Goal: Information Seeking & Learning: Learn about a topic

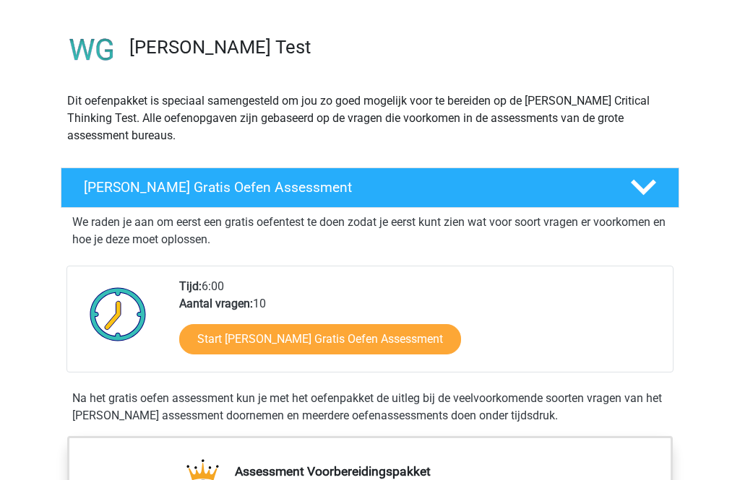
scroll to position [87, 0]
click at [207, 343] on link "Start Watson Glaser Gratis Oefen Assessment" at bounding box center [320, 339] width 282 height 30
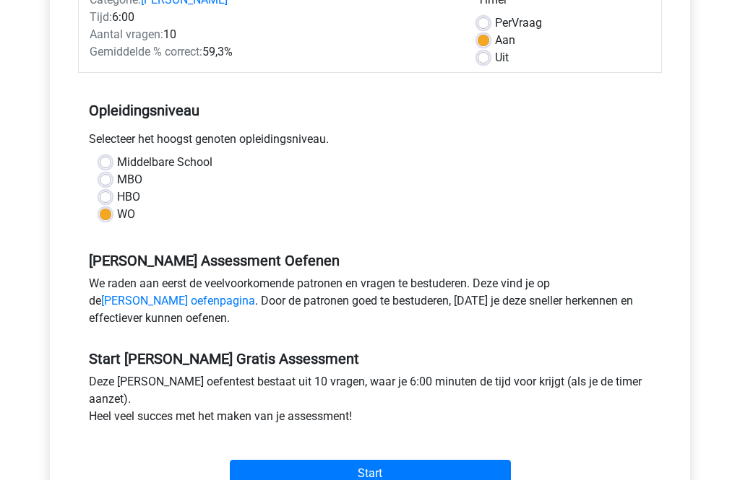
scroll to position [216, 0]
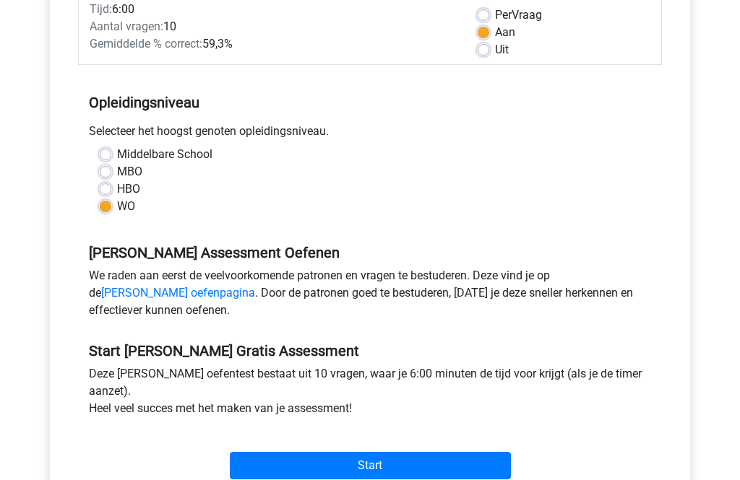
click at [101, 295] on link "Watson Glaser oefenpagina" at bounding box center [178, 294] width 154 height 14
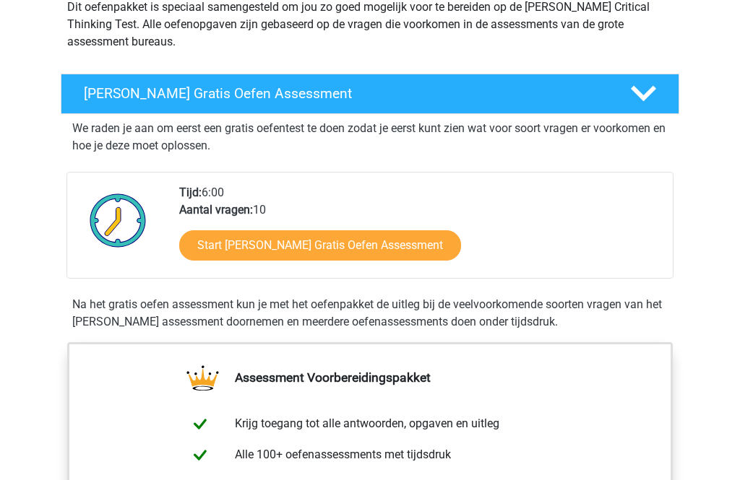
scroll to position [179, 0]
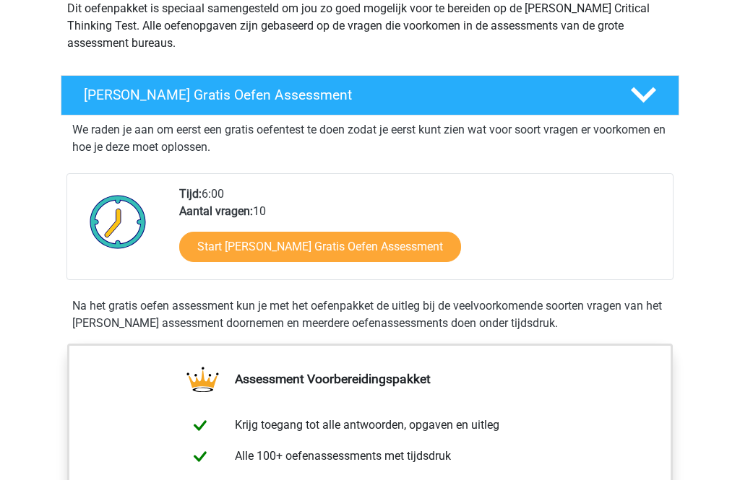
click at [201, 250] on link "Start Watson Glaser Gratis Oefen Assessment" at bounding box center [320, 248] width 282 height 30
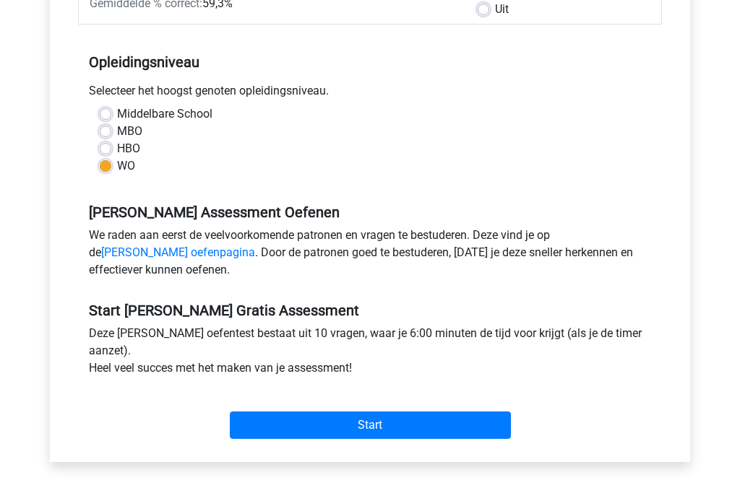
scroll to position [258, 0]
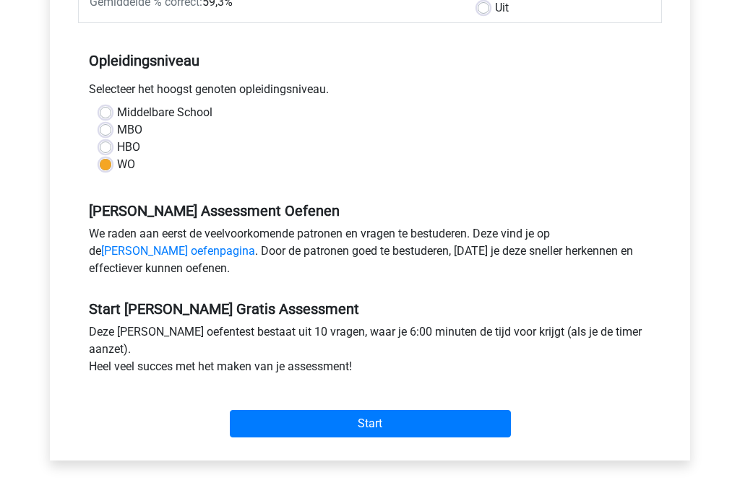
click at [262, 427] on input "Start" at bounding box center [370, 424] width 281 height 27
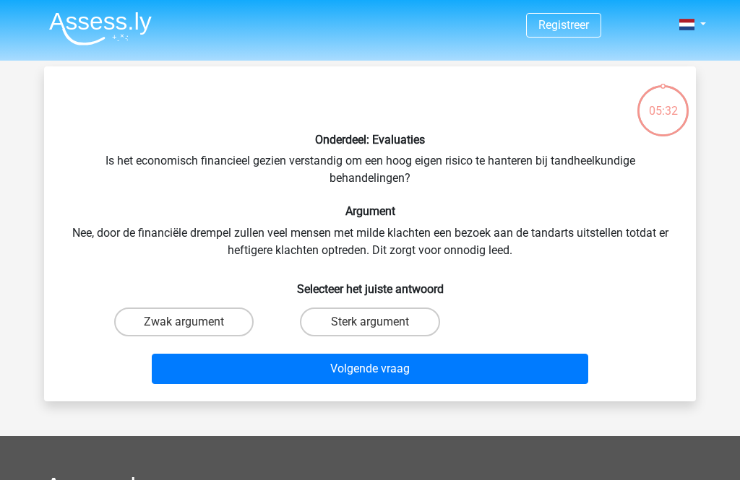
click at [386, 331] on label "Sterk argument" at bounding box center [369, 322] width 139 height 29
click at [379, 331] on input "Sterk argument" at bounding box center [374, 326] width 9 height 9
radio input "true"
click at [394, 376] on button "Volgende vraag" at bounding box center [370, 369] width 437 height 30
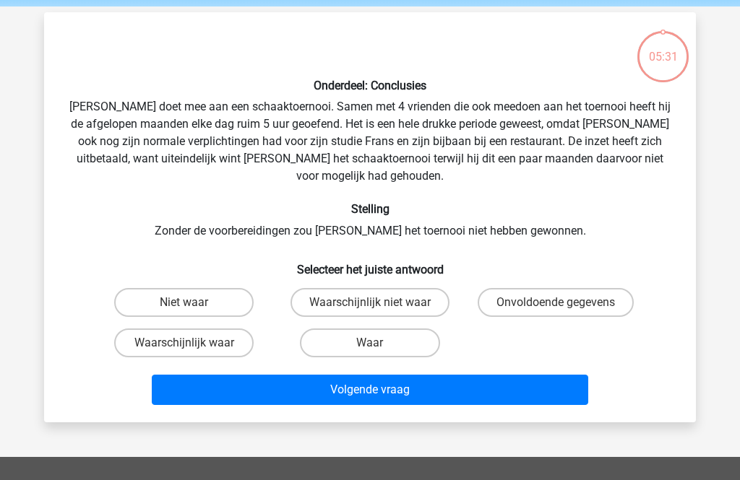
scroll to position [66, 0]
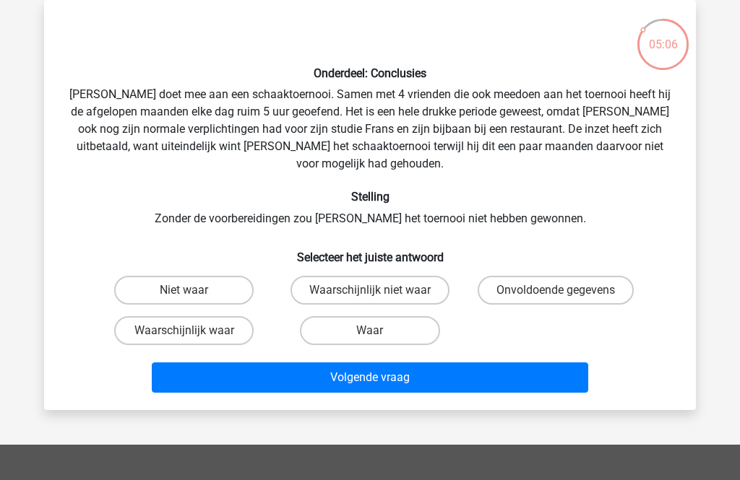
click at [397, 316] on label "Waar" at bounding box center [369, 330] width 139 height 29
click at [379, 331] on input "Waar" at bounding box center [374, 335] width 9 height 9
radio input "true"
click at [412, 370] on button "Volgende vraag" at bounding box center [370, 378] width 437 height 30
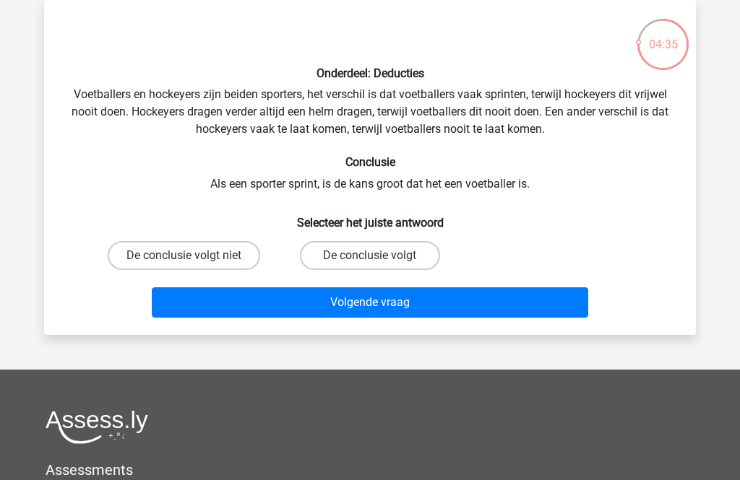
click at [223, 262] on label "De conclusie volgt niet" at bounding box center [184, 255] width 152 height 29
click at [194, 262] on input "De conclusie volgt niet" at bounding box center [188, 260] width 9 height 9
radio input "true"
click at [433, 314] on button "Volgende vraag" at bounding box center [370, 303] width 437 height 30
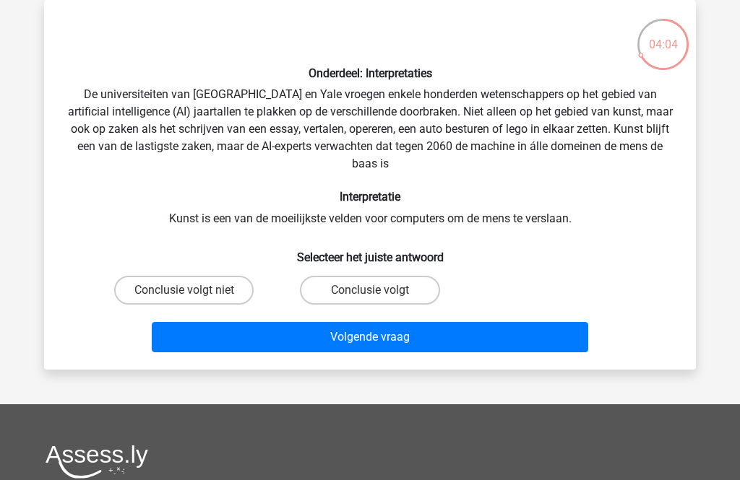
click at [416, 303] on label "Conclusie volgt" at bounding box center [369, 290] width 139 height 29
click at [379, 300] on input "Conclusie volgt" at bounding box center [374, 294] width 9 height 9
radio input "true"
click at [437, 342] on button "Volgende vraag" at bounding box center [370, 337] width 437 height 30
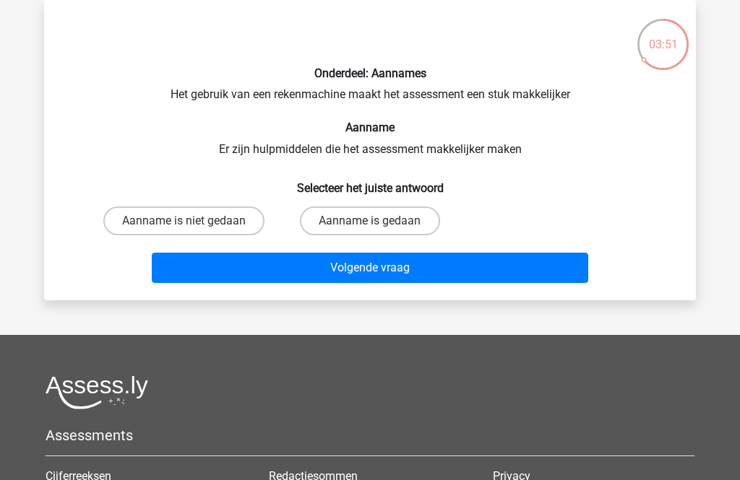
click at [412, 225] on label "Aanname is gedaan" at bounding box center [369, 221] width 139 height 29
click at [379, 225] on input "Aanname is gedaan" at bounding box center [374, 225] width 9 height 9
radio input "true"
click at [423, 275] on button "Volgende vraag" at bounding box center [370, 268] width 437 height 30
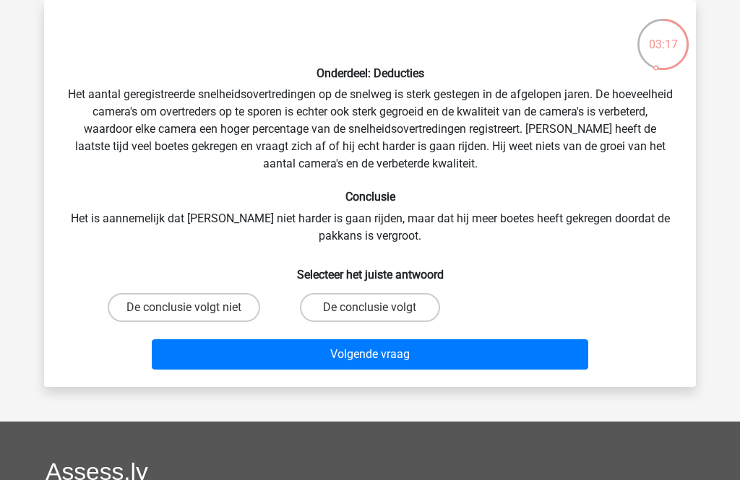
click at [405, 315] on label "De conclusie volgt" at bounding box center [369, 307] width 139 height 29
click at [379, 315] on input "De conclusie volgt" at bounding box center [374, 312] width 9 height 9
radio input "true"
click at [405, 367] on button "Volgende vraag" at bounding box center [370, 355] width 437 height 30
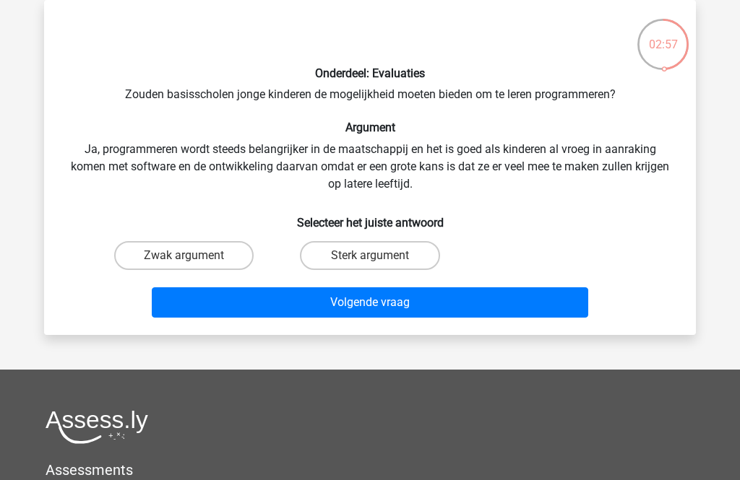
click at [397, 256] on label "Sterk argument" at bounding box center [369, 255] width 139 height 29
click at [379, 256] on input "Sterk argument" at bounding box center [374, 260] width 9 height 9
radio input "true"
click at [402, 311] on button "Volgende vraag" at bounding box center [370, 303] width 437 height 30
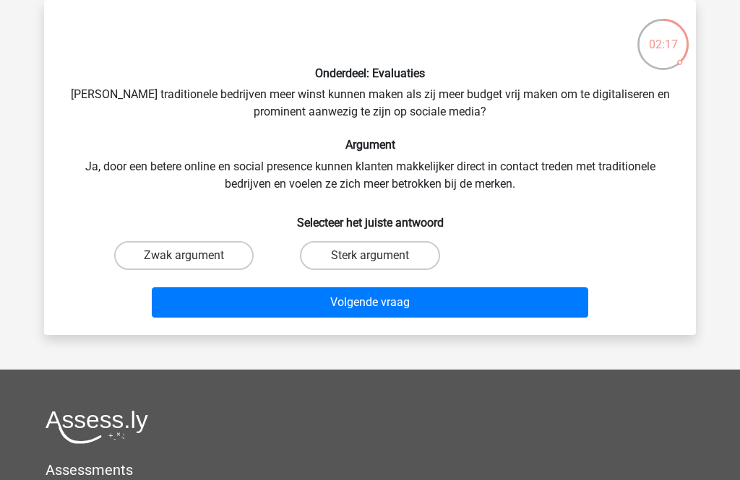
click at [389, 256] on label "Sterk argument" at bounding box center [369, 255] width 139 height 29
click at [379, 256] on input "Sterk argument" at bounding box center [374, 260] width 9 height 9
radio input "true"
click at [444, 303] on button "Volgende vraag" at bounding box center [370, 303] width 437 height 30
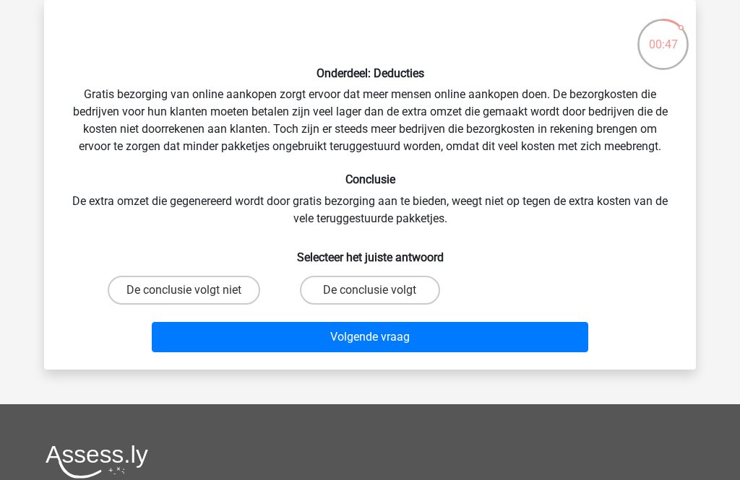
click at [161, 297] on label "De conclusie volgt niet" at bounding box center [184, 290] width 152 height 29
click at [184, 297] on input "De conclusie volgt niet" at bounding box center [188, 294] width 9 height 9
radio input "true"
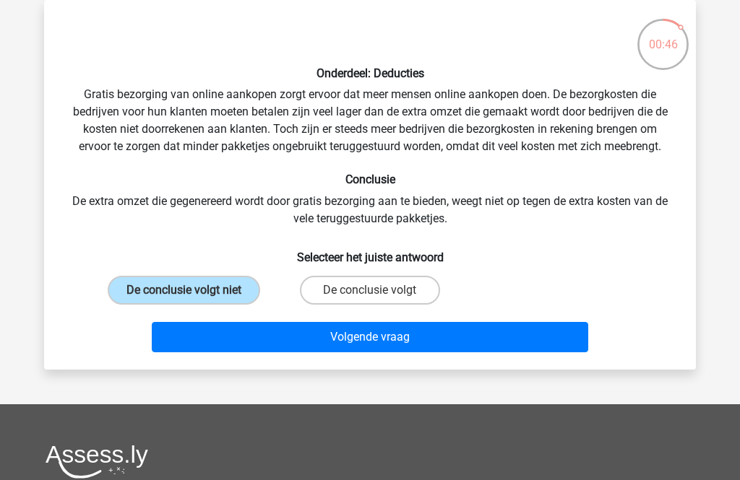
click at [329, 350] on button "Volgende vraag" at bounding box center [370, 337] width 437 height 30
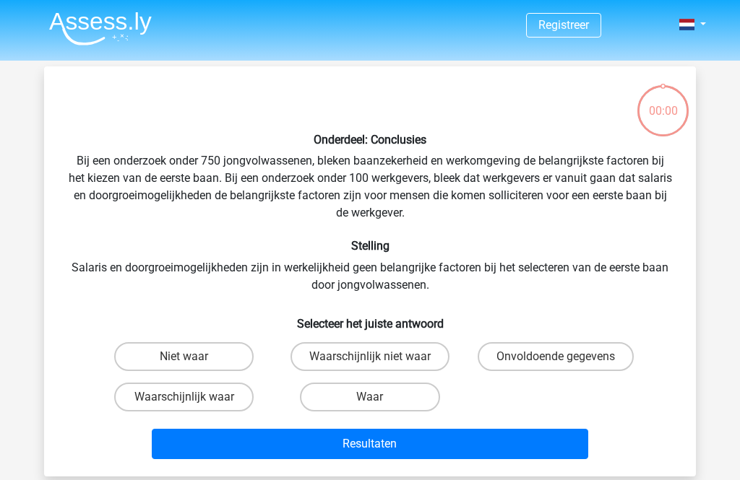
scroll to position [66, 0]
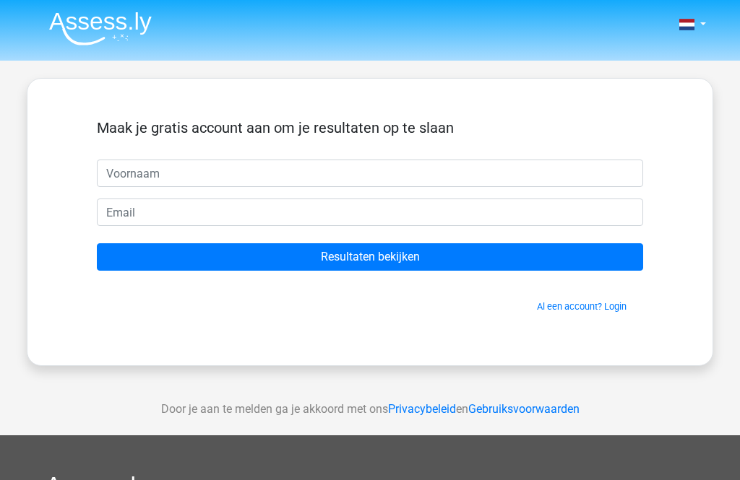
click at [113, 178] on input "text" at bounding box center [370, 173] width 546 height 27
type input "T"
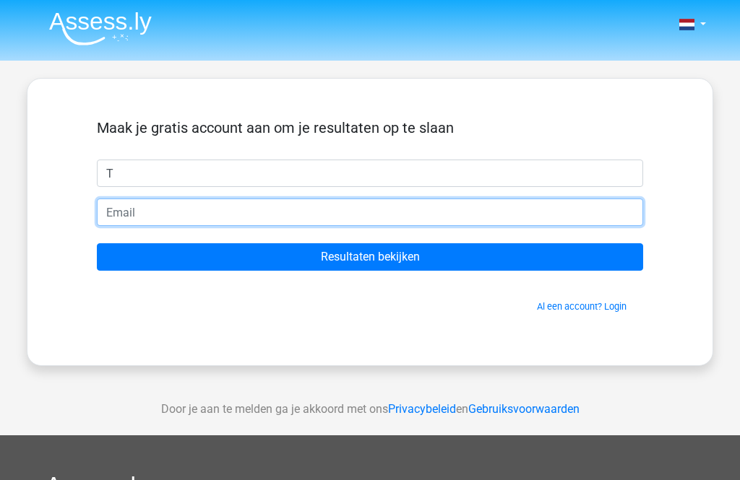
click at [104, 212] on input "email" at bounding box center [370, 212] width 546 height 27
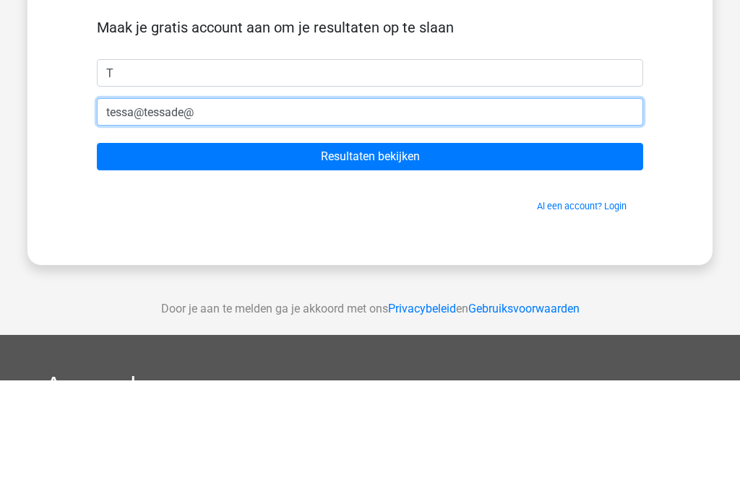
click at [370, 243] on input "Resultaten bekijken" at bounding box center [370, 256] width 546 height 27
type input "[EMAIL_ADDRESS][DOMAIN_NAME]"
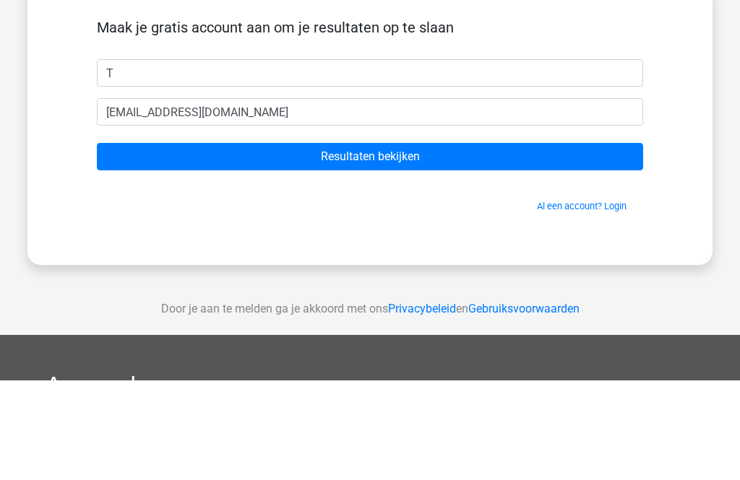
click at [120, 243] on input "Resultaten bekijken" at bounding box center [370, 256] width 546 height 27
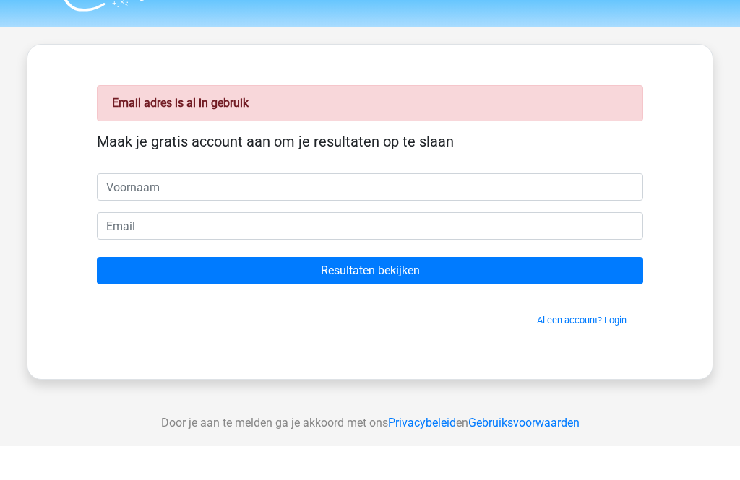
scroll to position [34, 0]
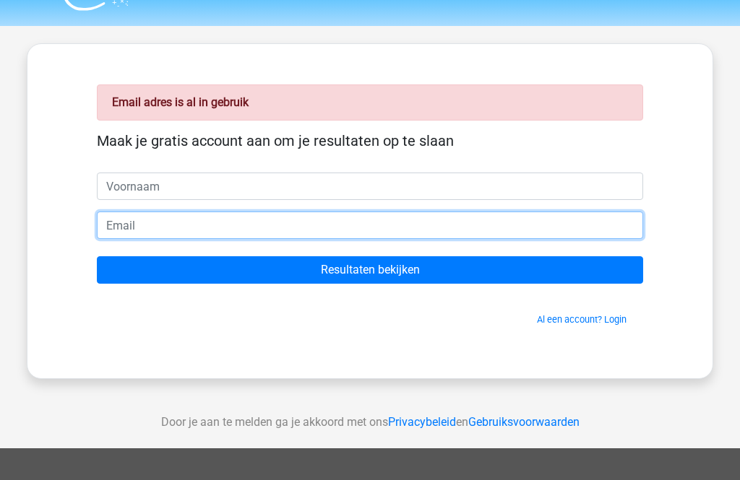
click at [105, 225] on input "email" at bounding box center [370, 225] width 546 height 27
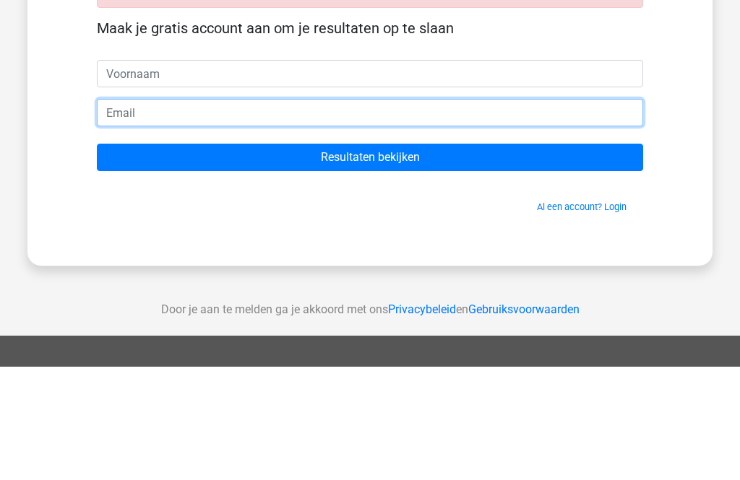
type input "[EMAIL_ADDRESS][DOMAIN_NAME]"
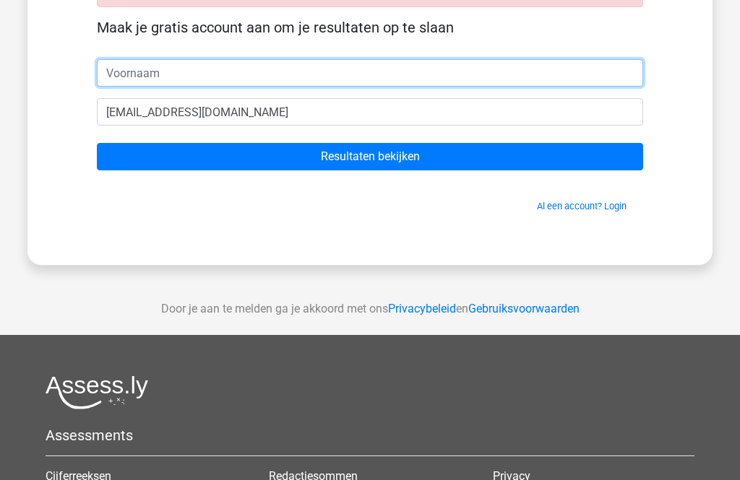
click at [116, 72] on input "text" at bounding box center [370, 72] width 546 height 27
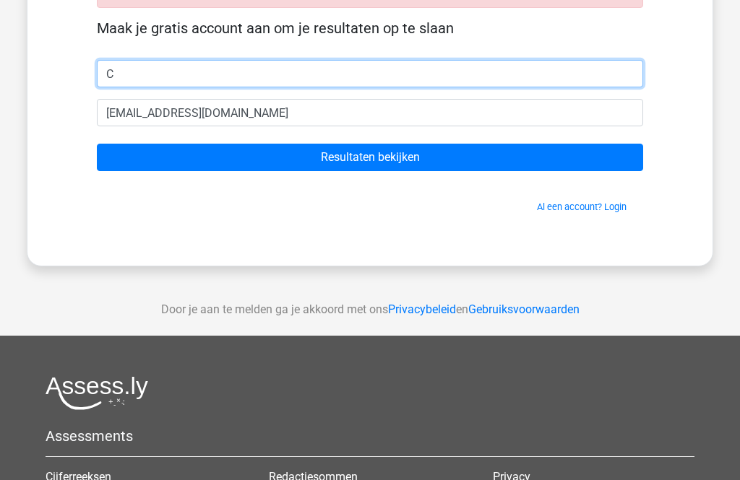
type input "C"
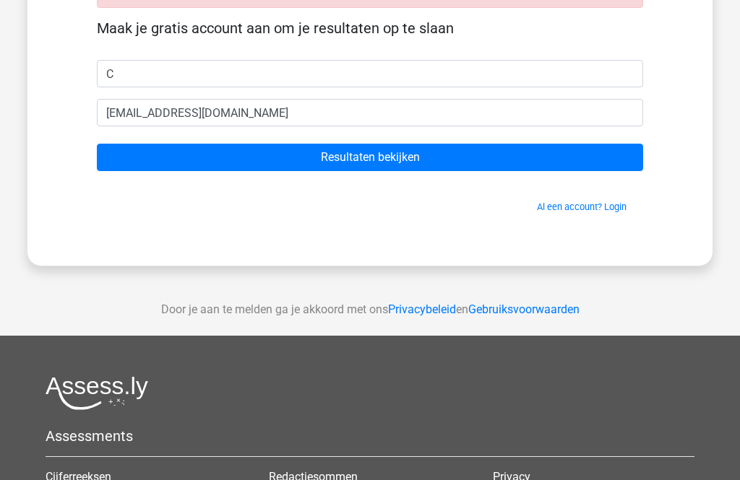
click at [475, 162] on input "Resultaten bekijken" at bounding box center [370, 157] width 546 height 27
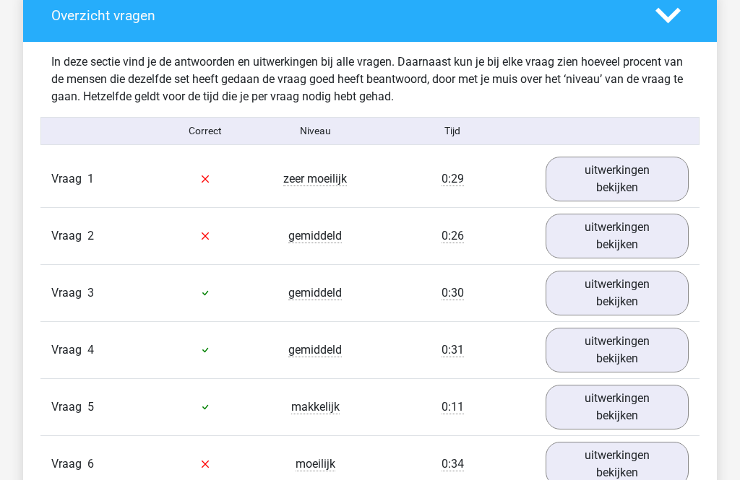
scroll to position [1066, 0]
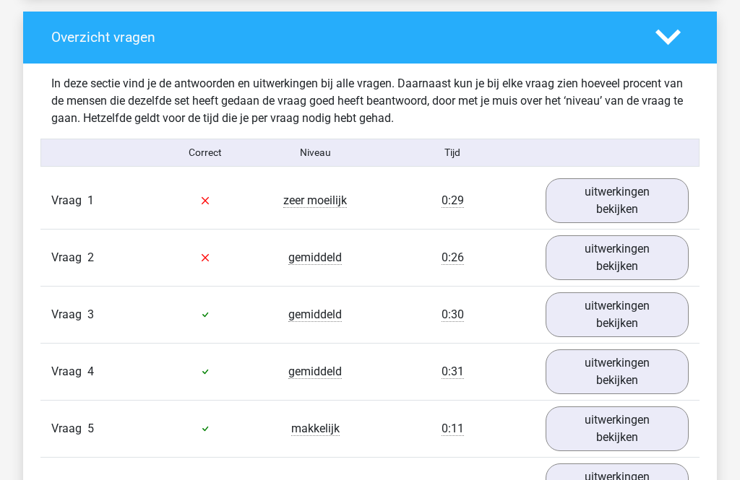
click at [595, 200] on link "uitwerkingen bekijken" at bounding box center [616, 201] width 143 height 45
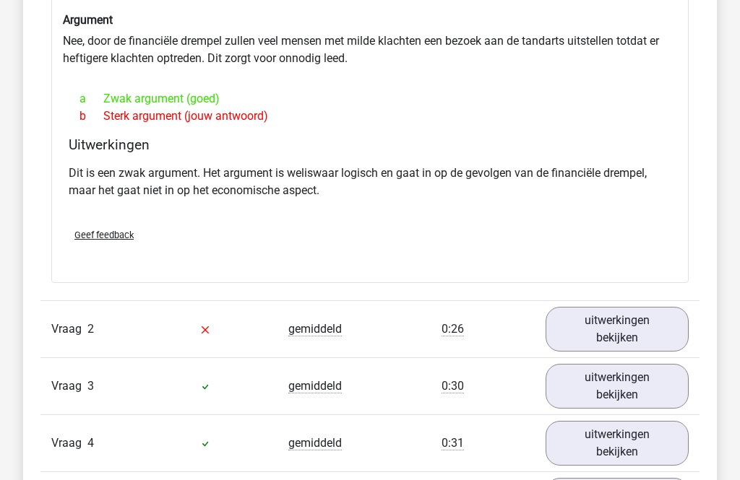
scroll to position [1365, 0]
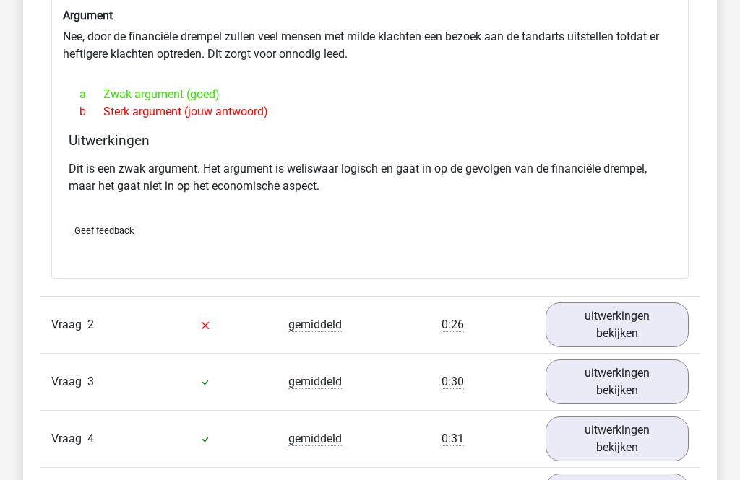
click at [605, 347] on link "uitwerkingen bekijken" at bounding box center [616, 325] width 143 height 45
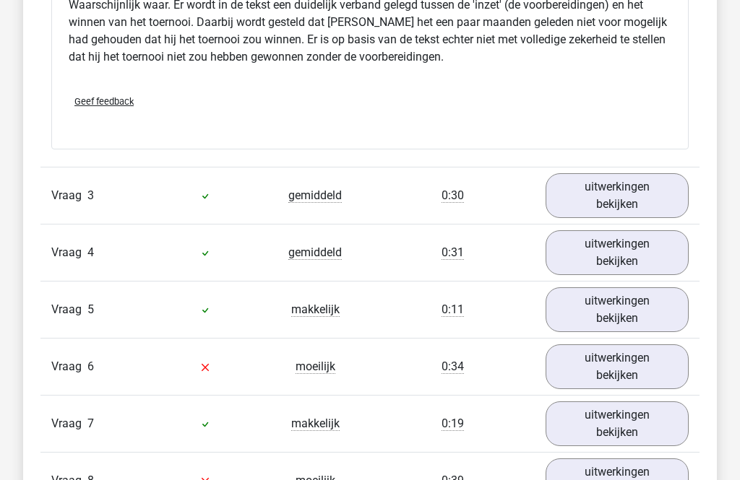
scroll to position [2059, 0]
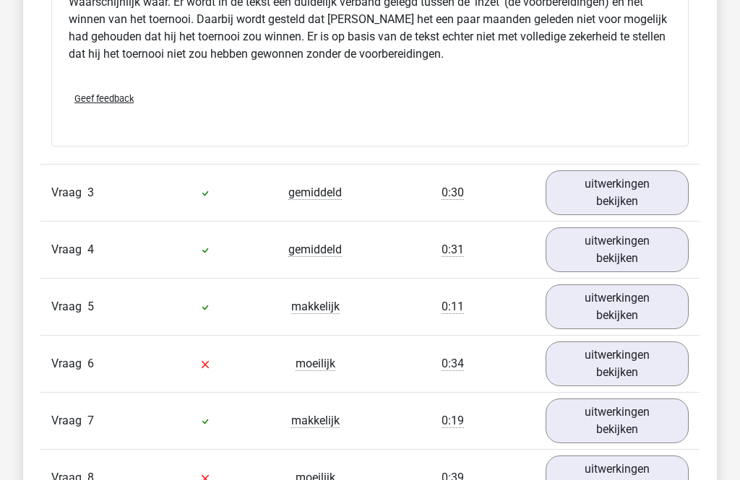
click at [610, 367] on link "uitwerkingen bekijken" at bounding box center [616, 364] width 143 height 45
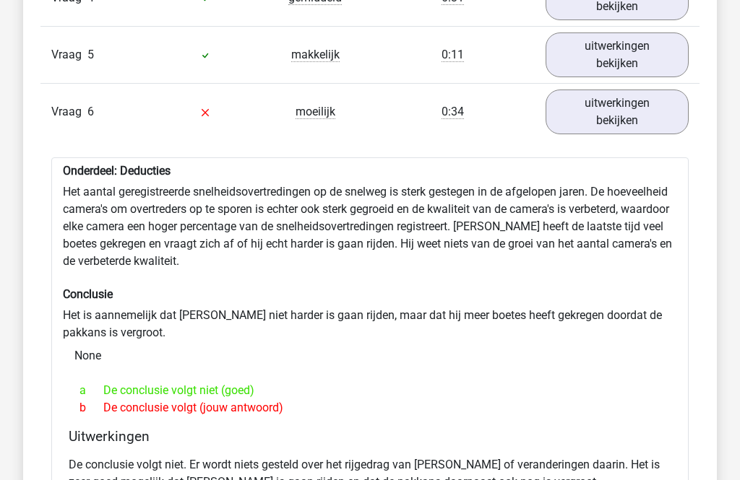
scroll to position [2315, 0]
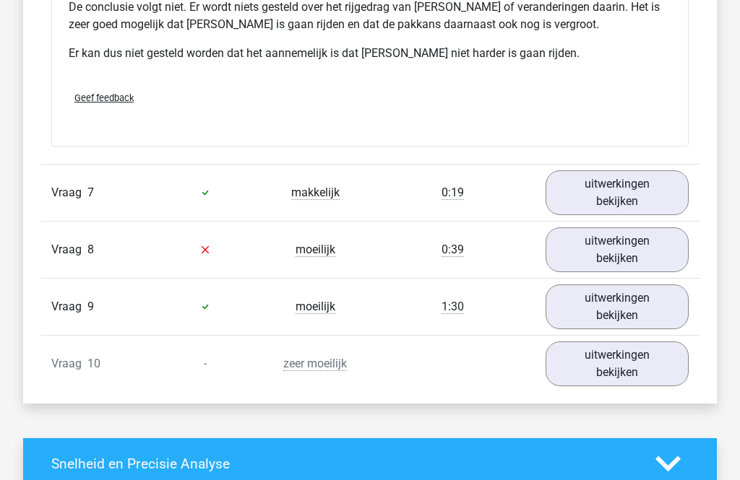
click at [582, 251] on link "uitwerkingen bekijken" at bounding box center [616, 250] width 143 height 45
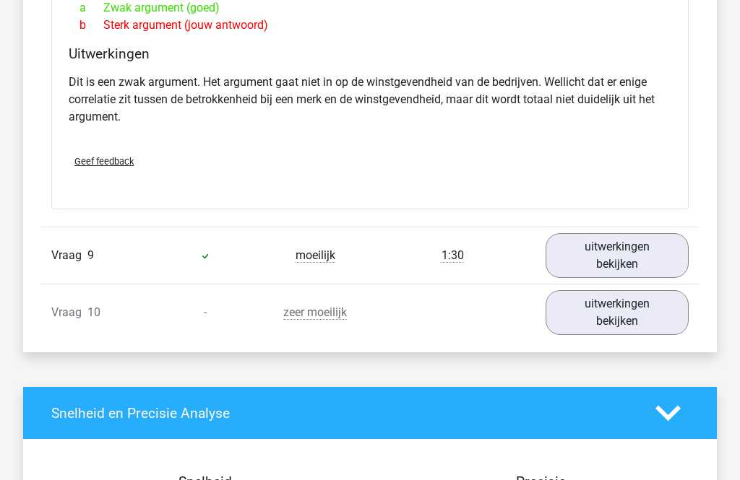
scroll to position [3237, 0]
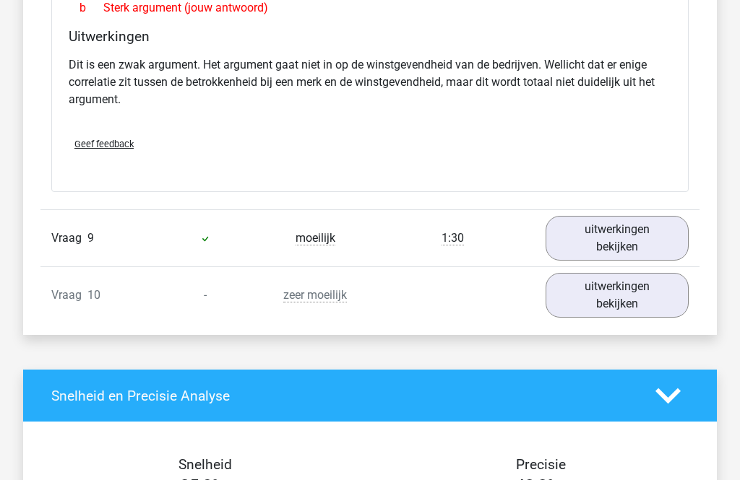
click at [574, 297] on link "uitwerkingen bekijken" at bounding box center [616, 296] width 143 height 45
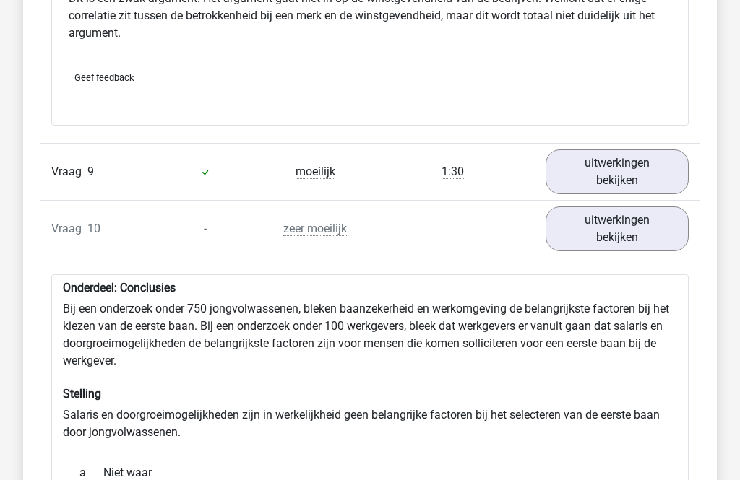
scroll to position [3338, 0]
